Goal: Information Seeking & Learning: Find specific page/section

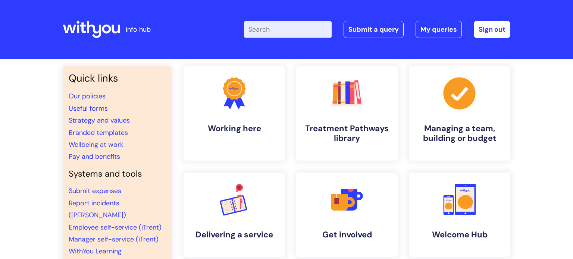
click at [276, 26] on input "Enter your search term here..." at bounding box center [288, 29] width 88 height 16
type input "vac"
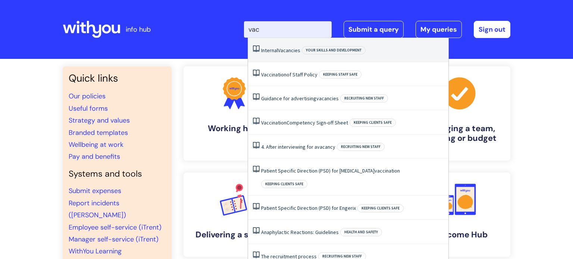
click at [278, 54] on li "Internal Vacancies Your skills and development" at bounding box center [348, 50] width 200 height 24
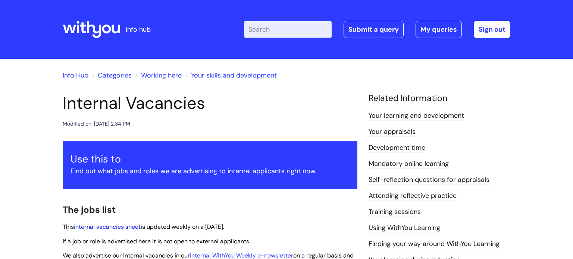
click at [111, 229] on link "internal vacancies sheet" at bounding box center [107, 227] width 67 height 8
